Goal: Information Seeking & Learning: Find specific fact

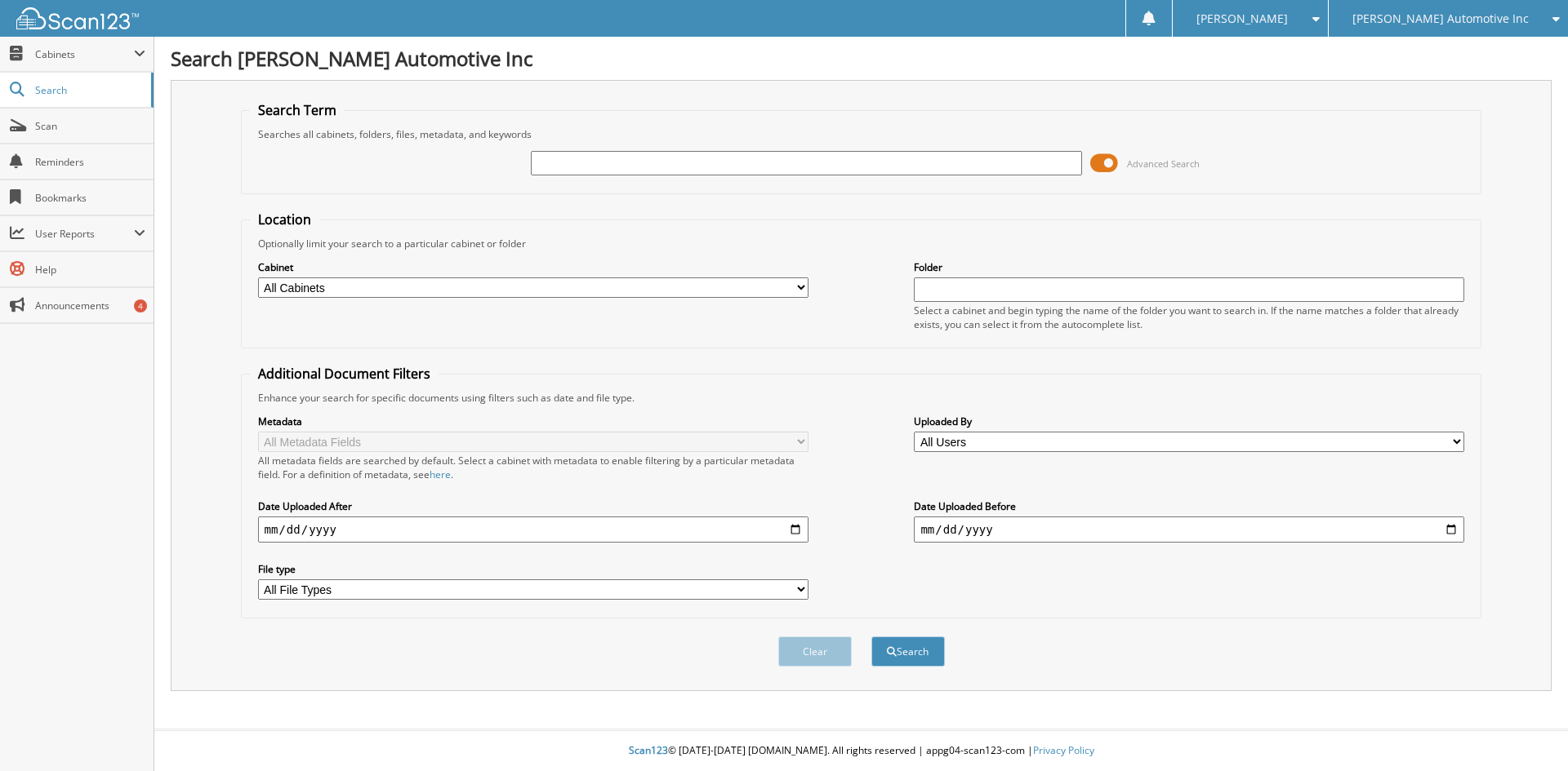
click at [1112, 164] on span at bounding box center [1103, 162] width 28 height 24
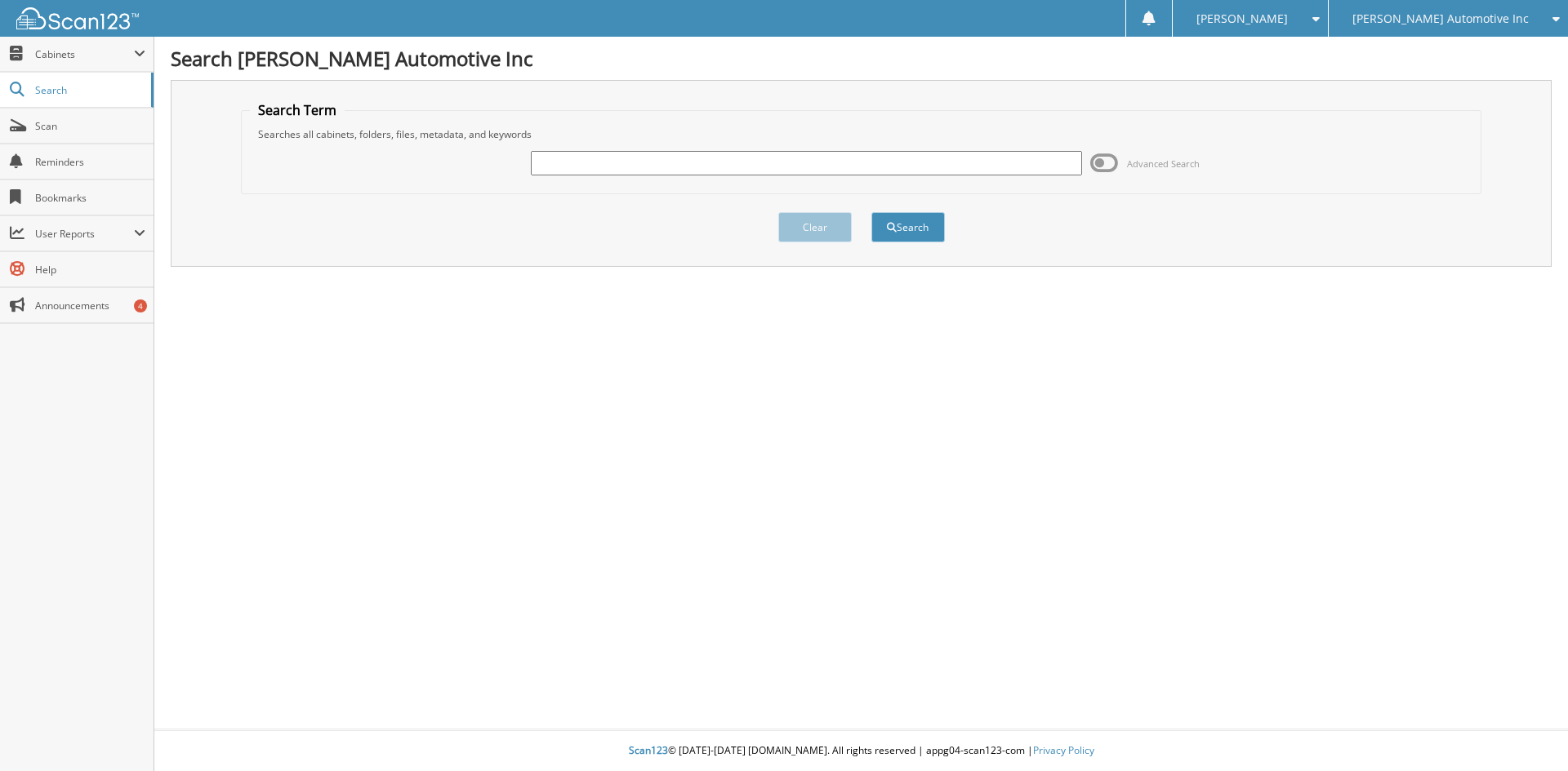
click at [774, 153] on input "text" at bounding box center [806, 162] width 551 height 24
paste input "DU685015"
type input "DU685015"
click at [928, 230] on button "Search" at bounding box center [908, 228] width 74 height 30
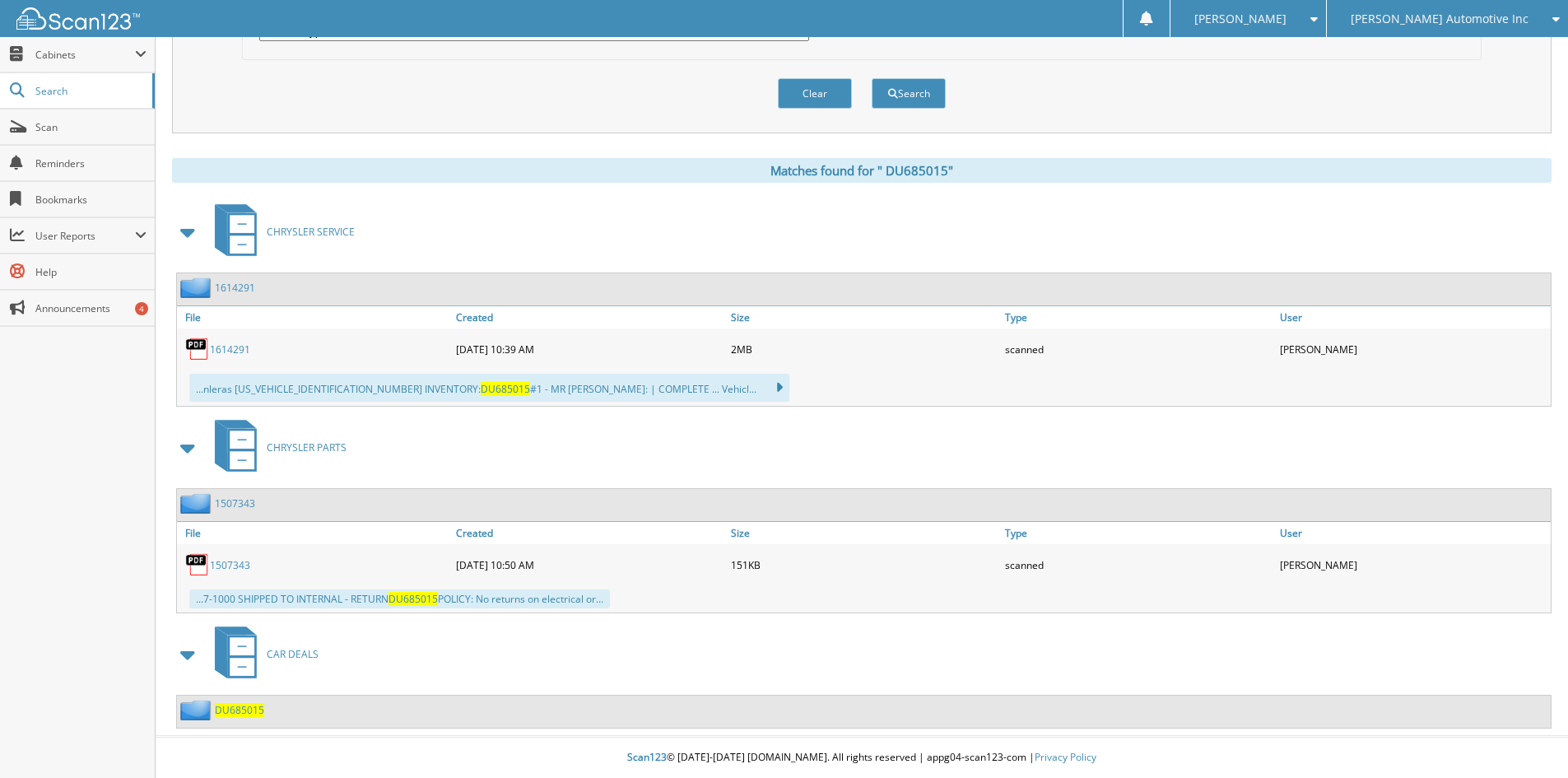
click at [234, 710] on span "D U 6 8 5 0 1 5" at bounding box center [240, 709] width 50 height 14
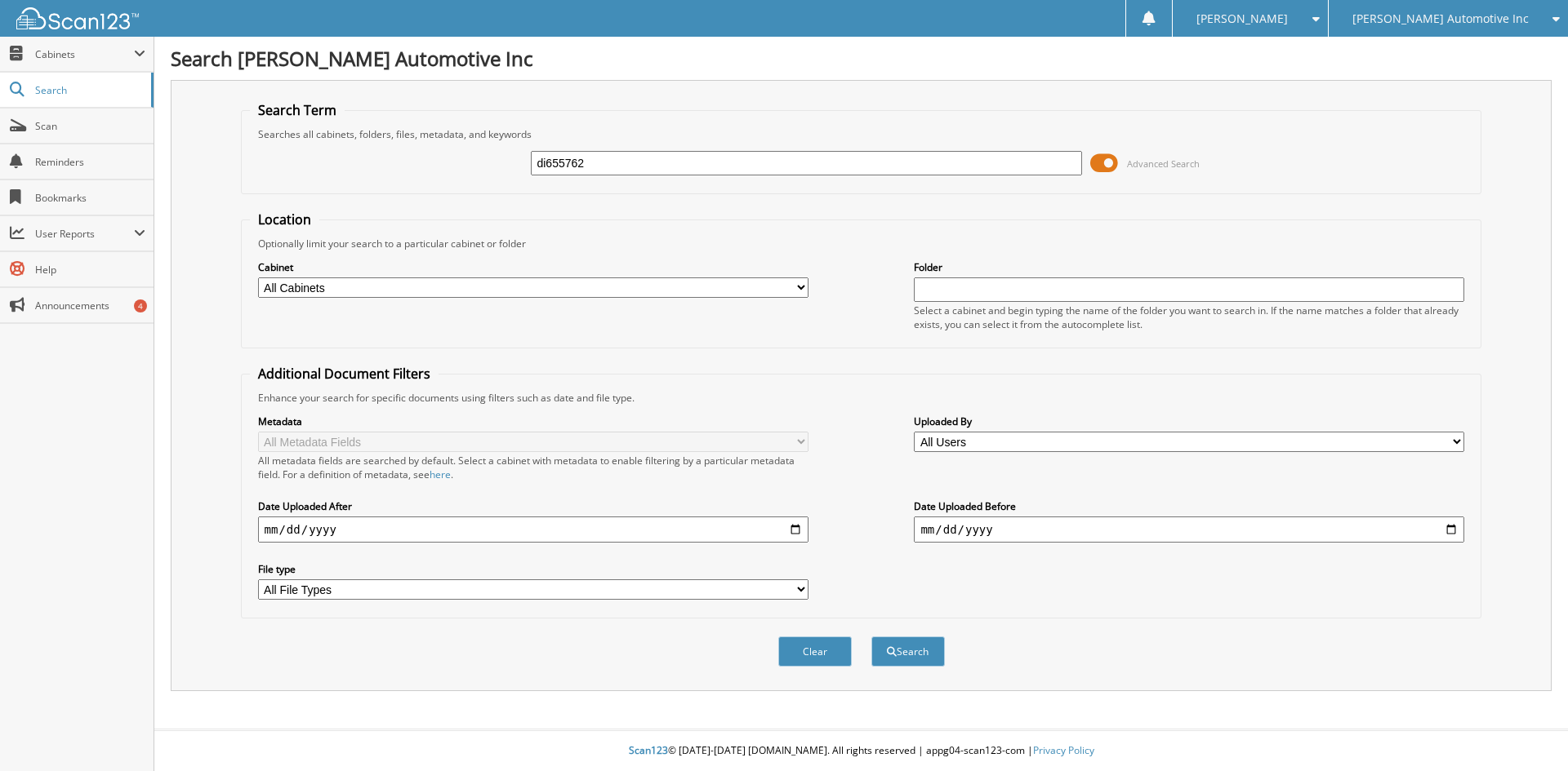
type input "di655762"
click at [871, 637] on button "Search" at bounding box center [908, 652] width 74 height 30
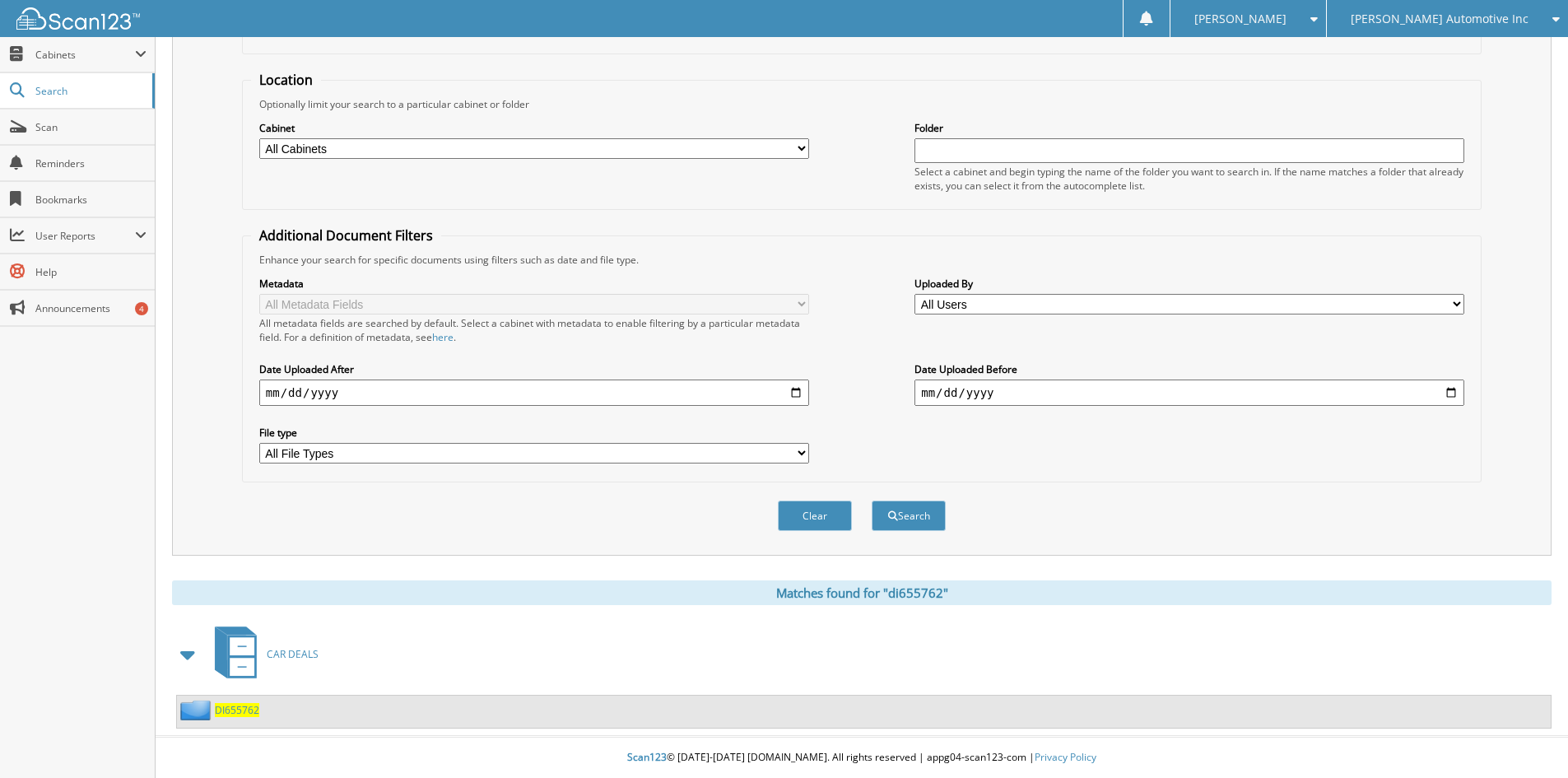
click at [243, 711] on span "DI655762" at bounding box center [237, 709] width 44 height 14
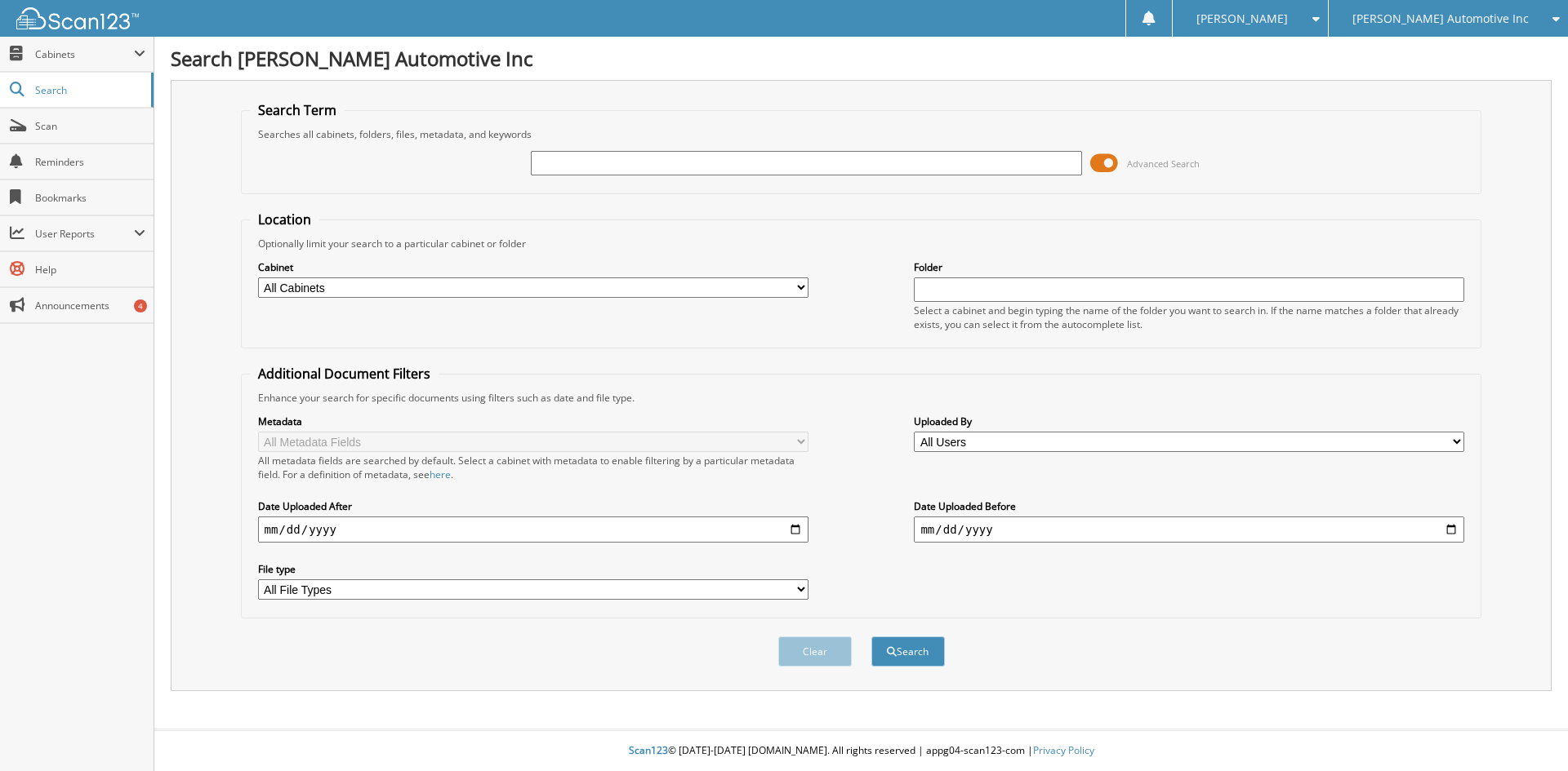
click at [1091, 160] on span at bounding box center [1103, 162] width 28 height 24
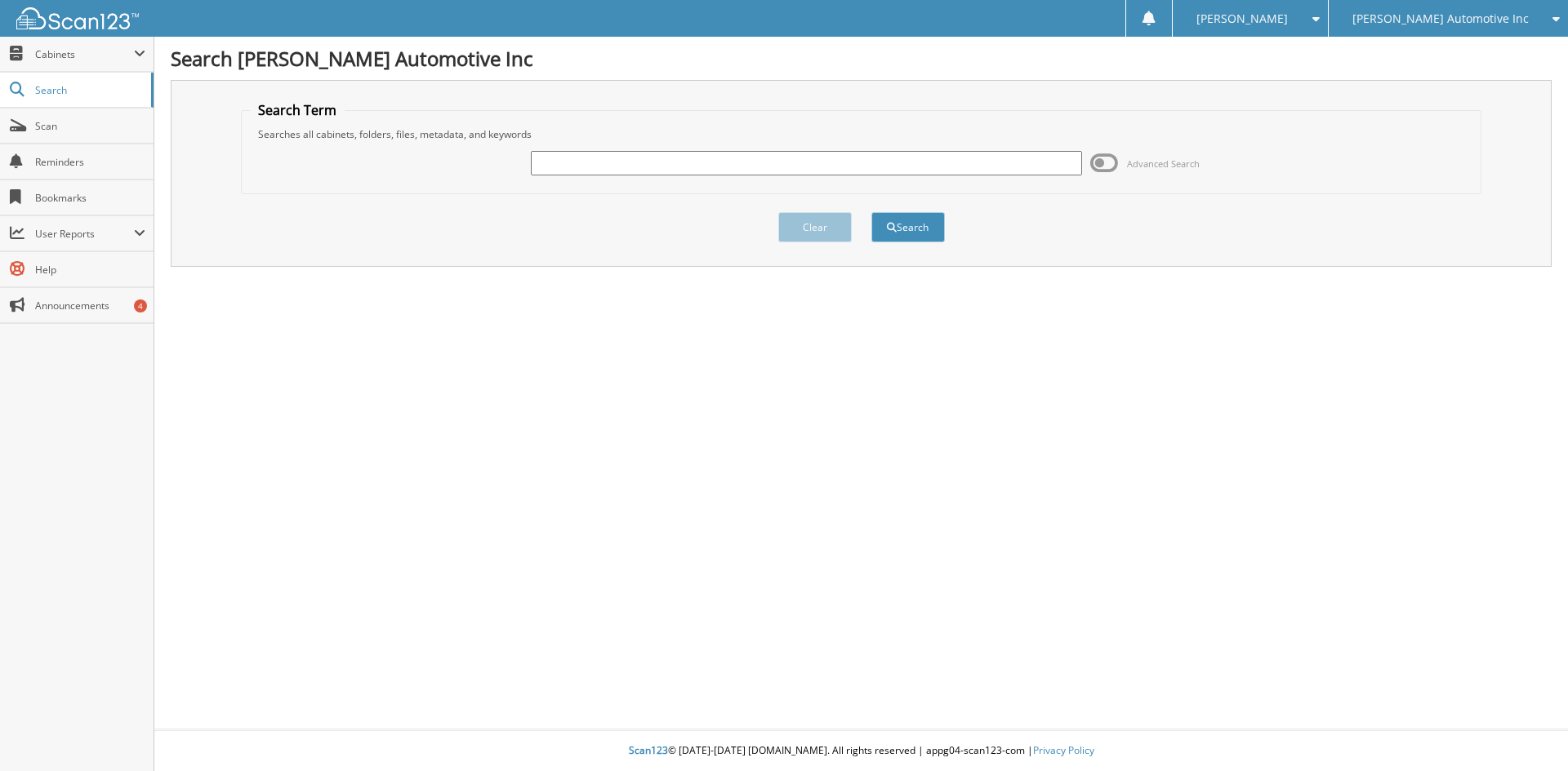
click at [588, 160] on input "text" at bounding box center [806, 162] width 551 height 24
